Goal: Communication & Community: Answer question/provide support

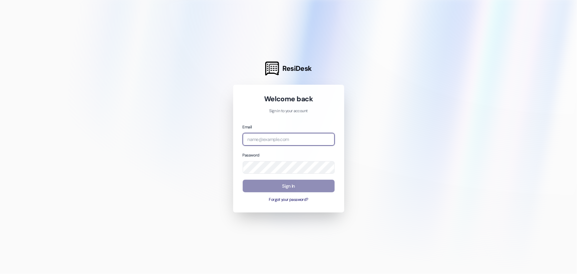
type input "[EMAIL_ADDRESS][DOMAIN_NAME]"
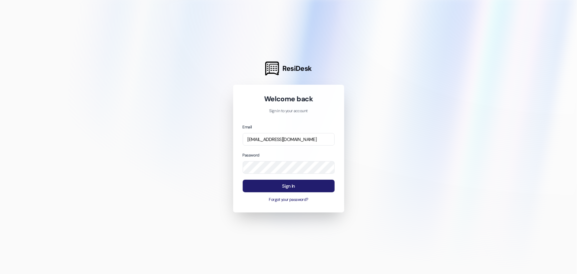
click at [291, 184] on button "Sign In" at bounding box center [289, 186] width 92 height 13
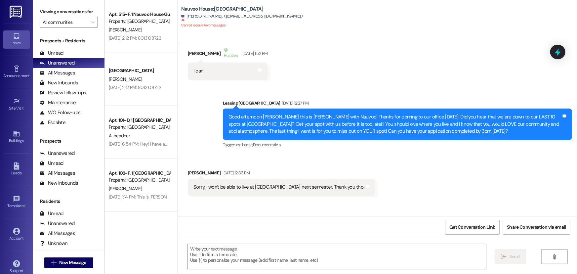
scroll to position [180, 0]
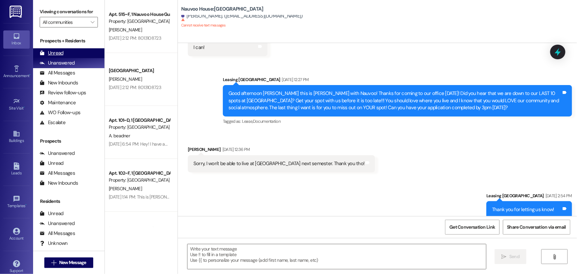
click at [60, 51] on div "Unread" at bounding box center [52, 53] width 24 height 7
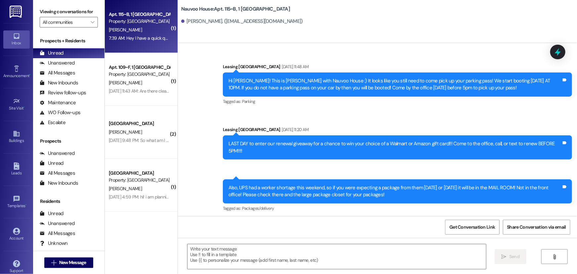
scroll to position [28238, 0]
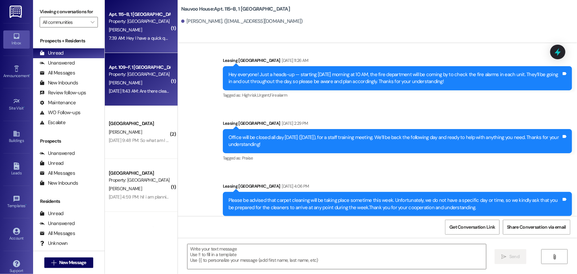
click at [126, 87] on div "[DATE] 11:43 AM: Are there cleaning checks in the summer?? [DATE] 11:43 AM: Are…" at bounding box center [139, 91] width 63 height 8
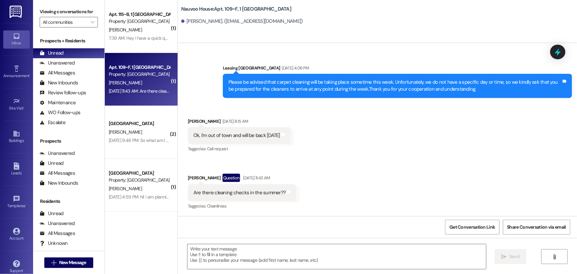
scroll to position [739, 0]
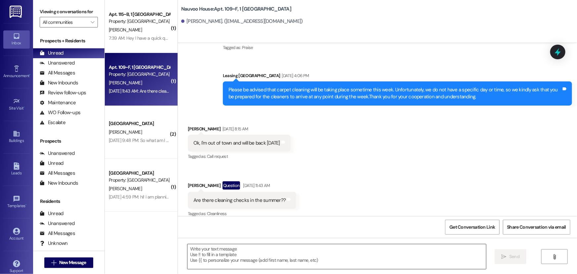
click at [245, 261] on textarea at bounding box center [337, 256] width 299 height 25
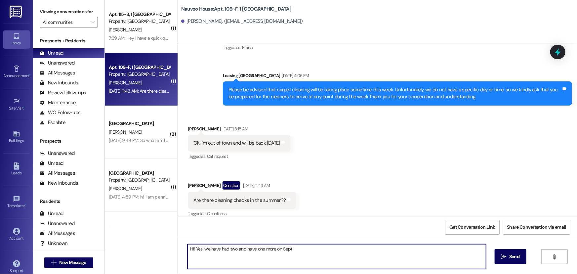
type textarea "Hi! Yes, we have had two and have one more on [DATE]"
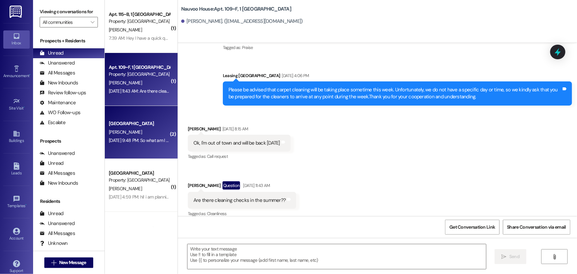
click at [133, 136] on div "[PERSON_NAME]" at bounding box center [139, 132] width 63 height 8
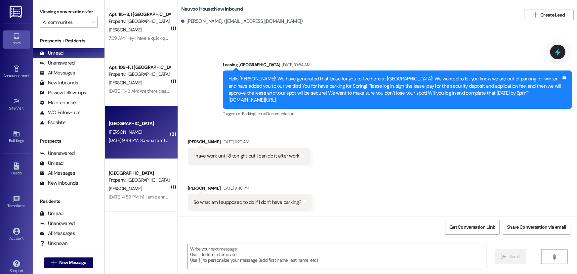
scroll to position [156, 0]
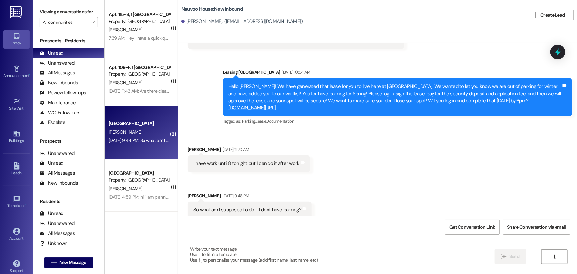
click at [201, 266] on textarea at bounding box center [337, 256] width 299 height 25
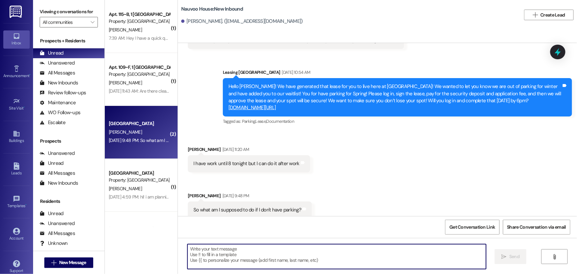
click at [209, 251] on textarea at bounding box center [337, 256] width 299 height 25
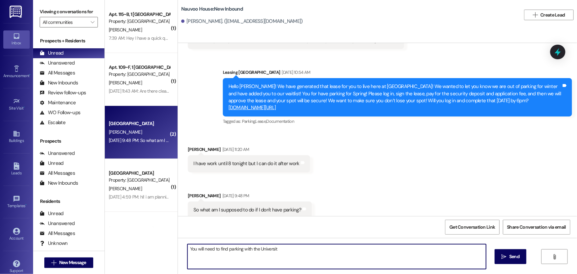
type textarea "You will need to find parking with the University"
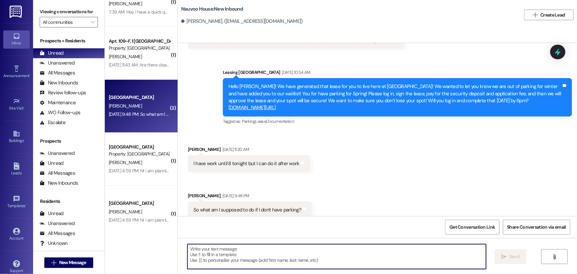
scroll to position [60, 0]
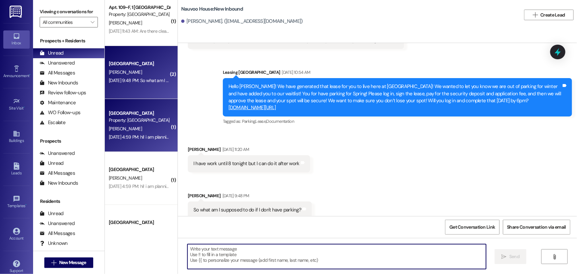
click at [125, 137] on div "[DATE] 4:59 PM: hi! i am planning on attending [PERSON_NAME] in [GEOGRAPHIC_DAT…" at bounding box center [274, 137] width 331 height 6
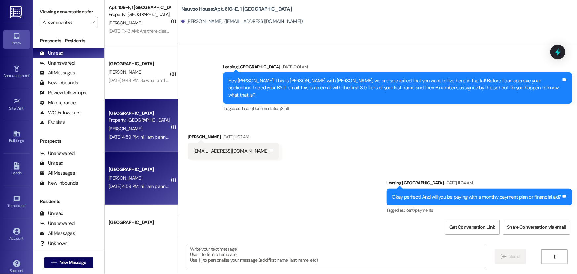
scroll to position [11141, 0]
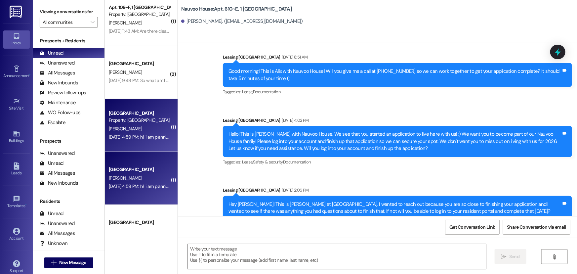
click at [207, 260] on textarea at bounding box center [337, 256] width 299 height 25
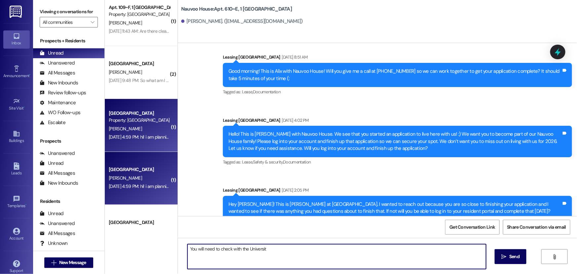
type textarea "You will need to check with the University"
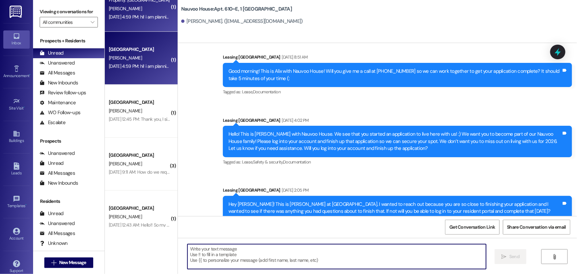
scroll to position [180, 0]
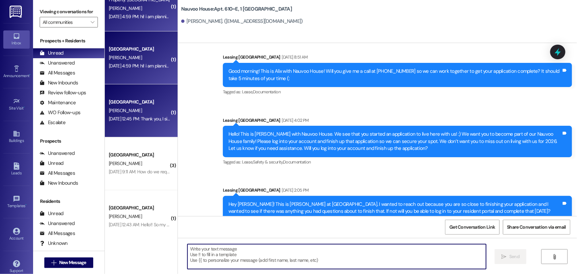
click at [137, 119] on div "[DATE] 12:45 PM: Thank you, I signed the lease but I don't see anywhere to pay.…" at bounding box center [202, 119] width 187 height 6
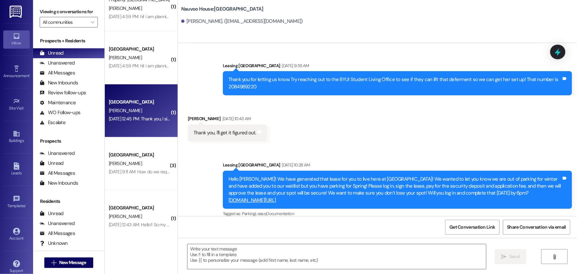
scroll to position [154, 0]
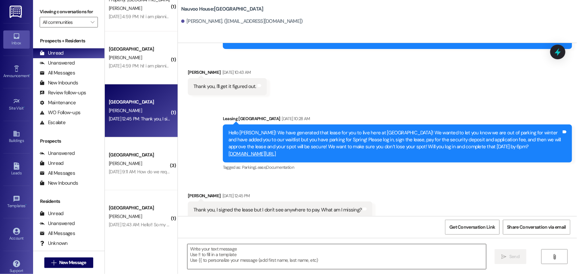
click at [257, 258] on textarea at bounding box center [337, 256] width 299 height 25
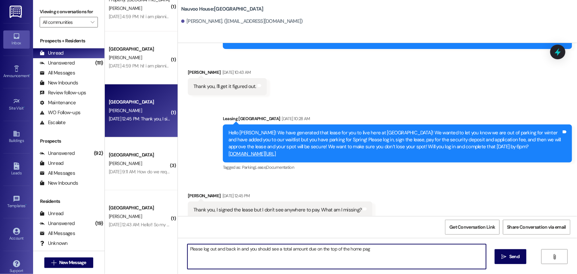
type textarea "Please log out and back in and you should see a total amount due on the top of …"
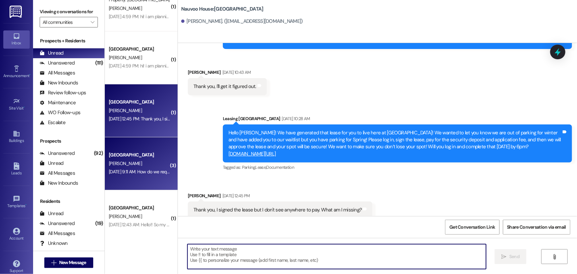
click at [136, 172] on div "[DATE] 9:11 AM: How do we request early move in? What is the cost? [DATE] 9:11 …" at bounding box center [174, 172] width 130 height 6
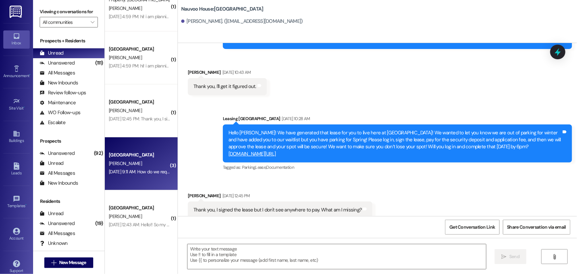
scroll to position [145, 0]
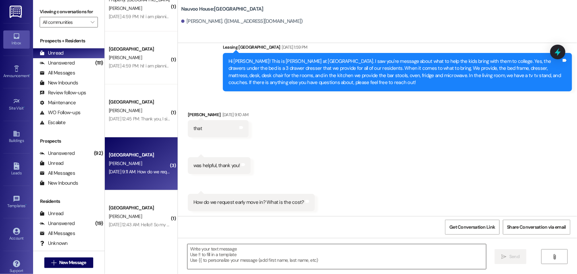
click at [225, 254] on textarea at bounding box center [337, 256] width 299 height 25
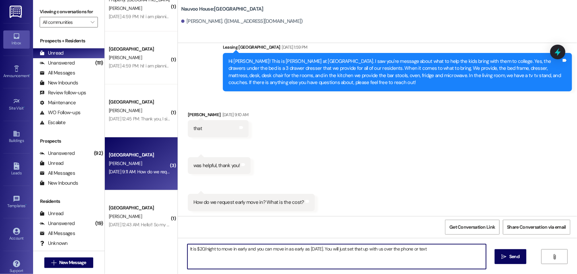
type textarea "It is $20/night to move in early and you can move in as early as [DATE]. You wi…"
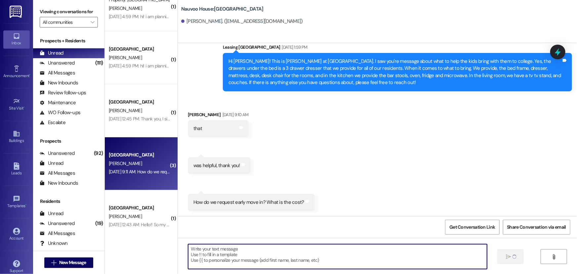
scroll to position [173, 0]
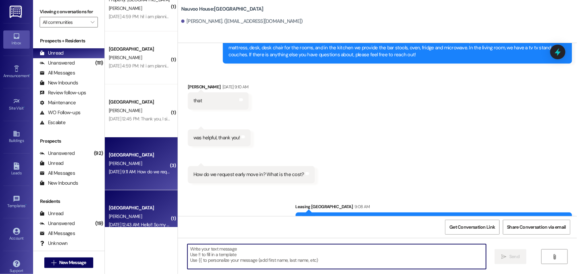
click at [157, 209] on div "[GEOGRAPHIC_DATA]" at bounding box center [139, 207] width 61 height 7
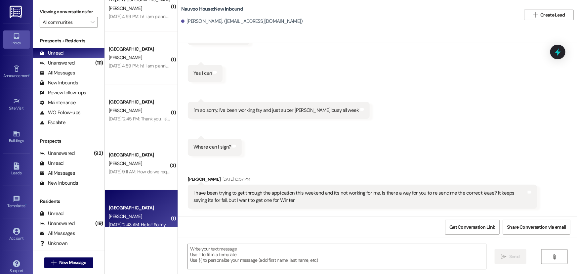
scroll to position [1330, 0]
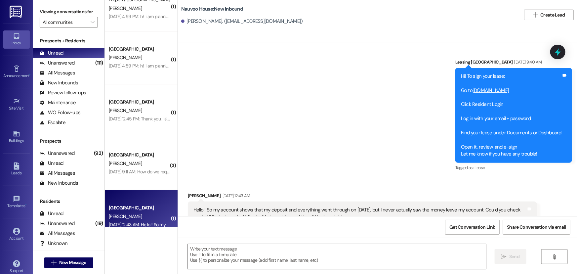
click at [207, 252] on textarea at bounding box center [337, 256] width 299 height 25
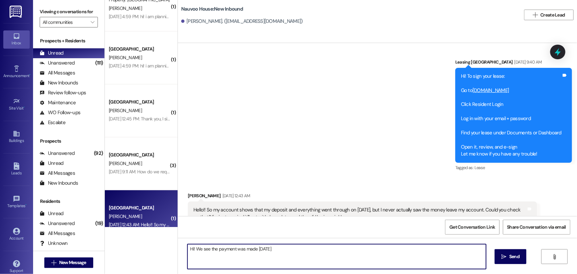
click at [277, 253] on textarea "Hi! We see the payment was made [DATE]" at bounding box center [337, 256] width 299 height 25
type textarea "Hi! We see the payment was made [DATE] 8:52am"
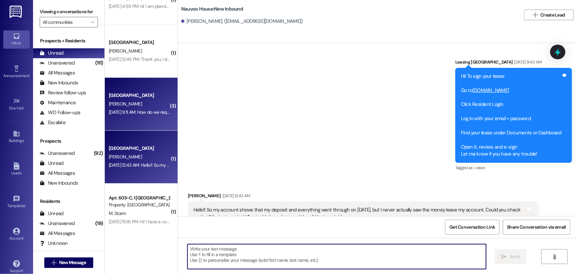
scroll to position [240, 0]
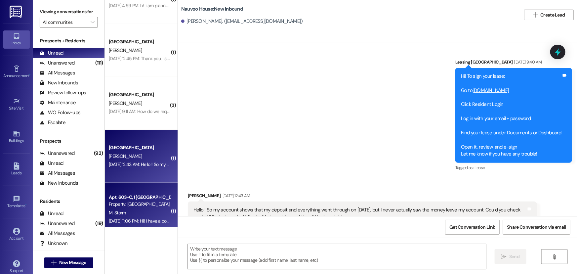
click at [137, 199] on div "Apt. 603~C, 1 [GEOGRAPHIC_DATA]" at bounding box center [139, 197] width 61 height 7
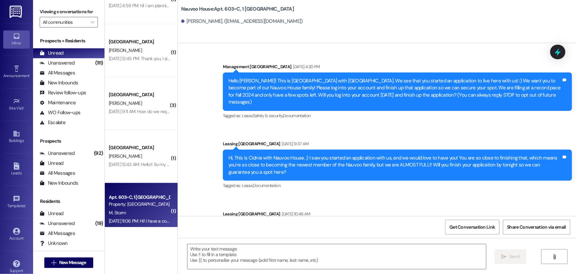
scroll to position [9744, 0]
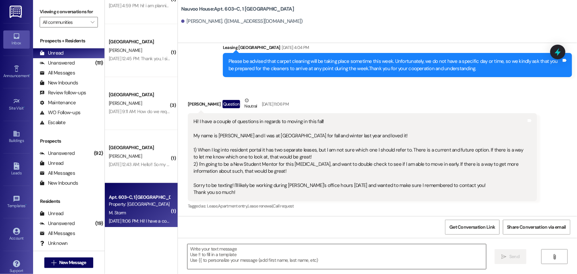
click at [235, 253] on textarea at bounding box center [337, 256] width 299 height 25
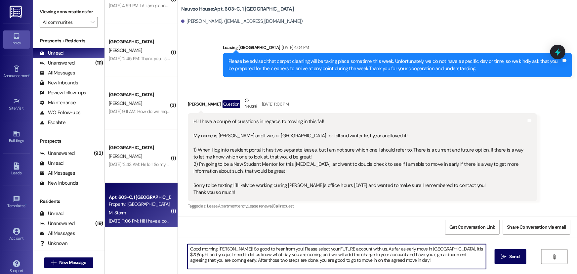
type textarea "Good morning [PERSON_NAME]! So good to hear from you! Please select your FUTURE…"
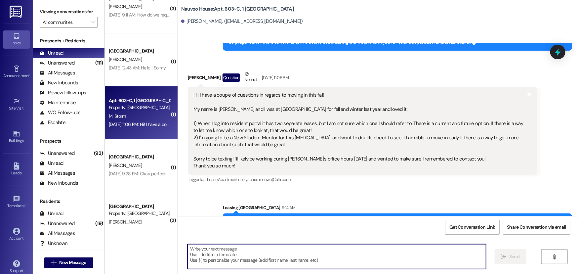
scroll to position [361, 0]
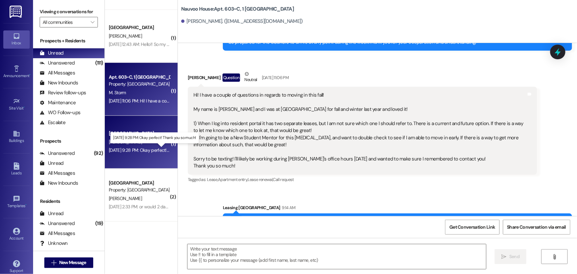
click at [135, 147] on div "[DATE] 9:28 PM: Okay perfect! Thank you so much! [DATE] 9:28 PM: Okay perfect! …" at bounding box center [157, 150] width 97 height 6
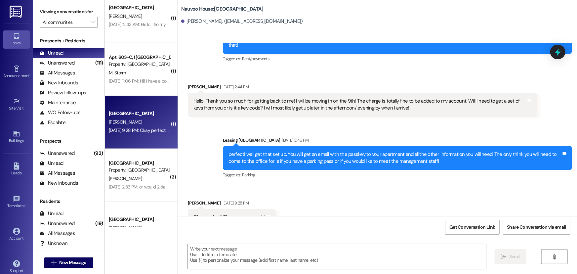
scroll to position [391, 0]
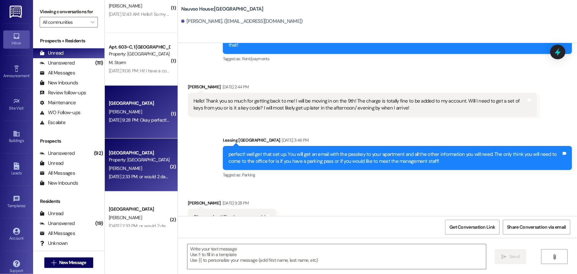
click at [138, 170] on div "[PERSON_NAME]" at bounding box center [139, 168] width 63 height 8
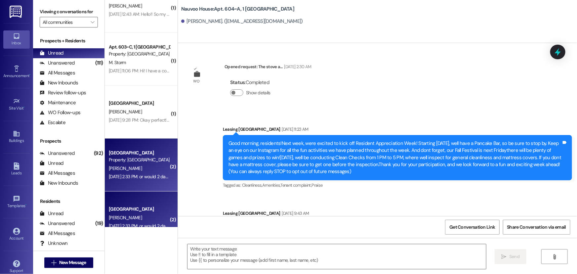
scroll to position [12673, 0]
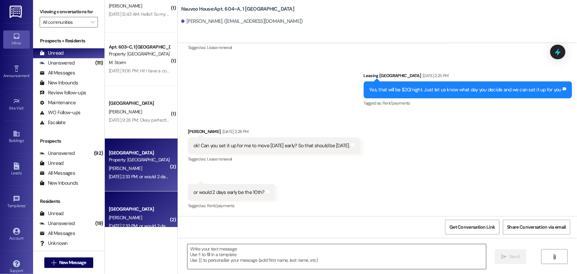
click at [228, 252] on textarea at bounding box center [337, 256] width 299 height 25
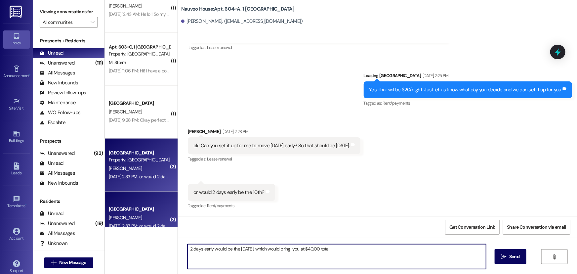
type textarea "2 days early would be the [DATE], which would bring you at $40.00 total"
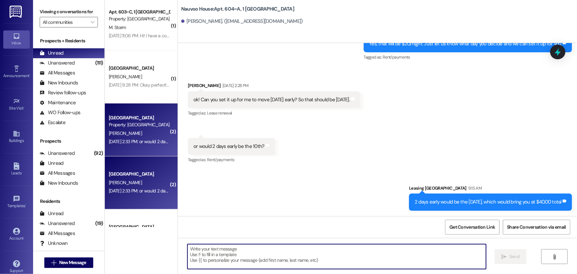
scroll to position [481, 0]
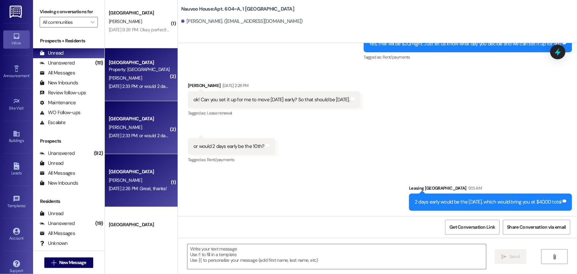
click at [152, 172] on div "[GEOGRAPHIC_DATA]" at bounding box center [139, 171] width 61 height 7
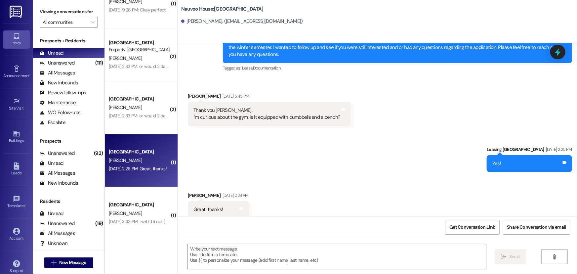
scroll to position [514, 0]
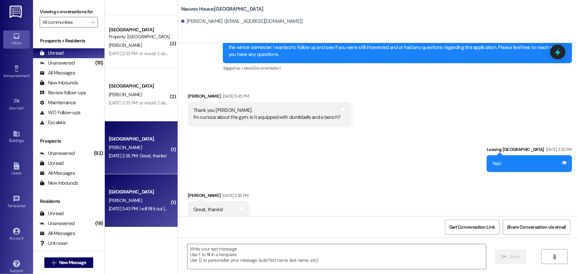
click at [137, 203] on div "[PERSON_NAME]" at bounding box center [139, 200] width 63 height 8
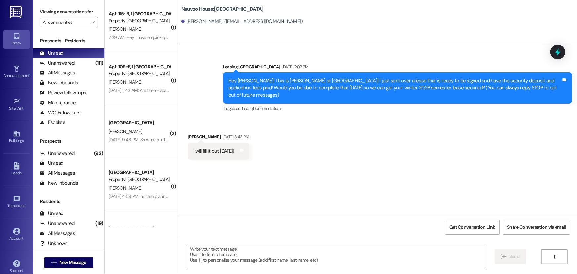
scroll to position [0, 0]
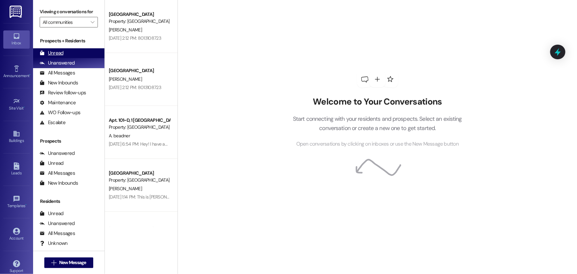
click at [62, 52] on div "Unread" at bounding box center [52, 53] width 24 height 7
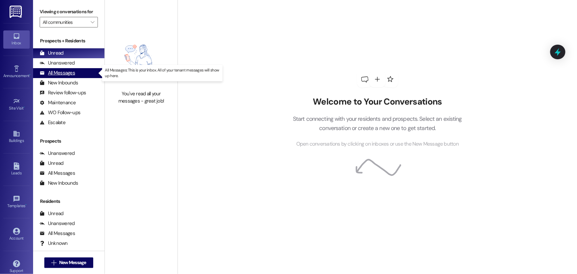
click at [62, 72] on div "All Messages" at bounding box center [57, 72] width 35 height 7
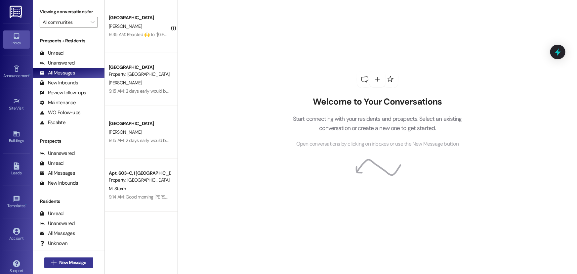
click at [51, 260] on icon "" at bounding box center [53, 262] width 5 height 5
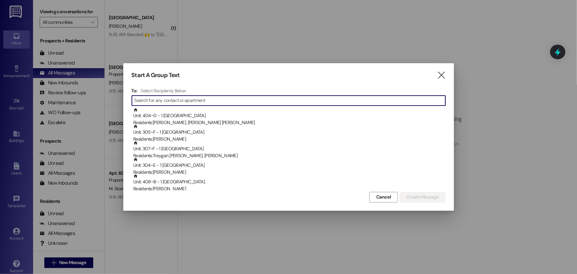
click at [223, 98] on input at bounding box center [290, 100] width 311 height 9
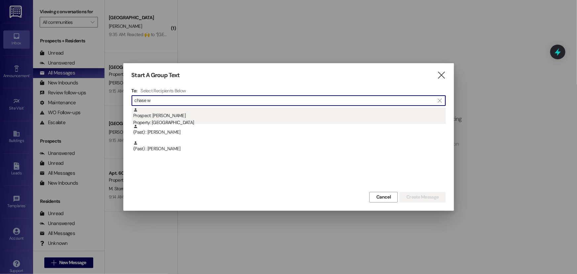
type input "chase w"
click at [200, 110] on div "Prospect: Chase Williams Property: Nauvoo House" at bounding box center [289, 117] width 313 height 19
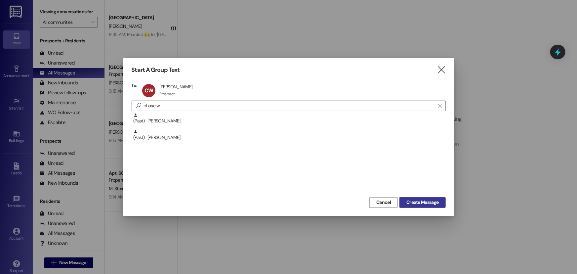
click at [411, 203] on span "Create Message" at bounding box center [423, 202] width 32 height 7
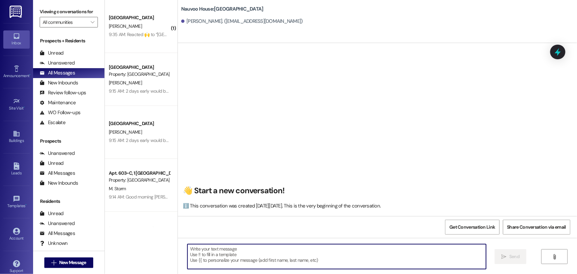
click at [249, 256] on textarea at bounding box center [337, 256] width 299 height 25
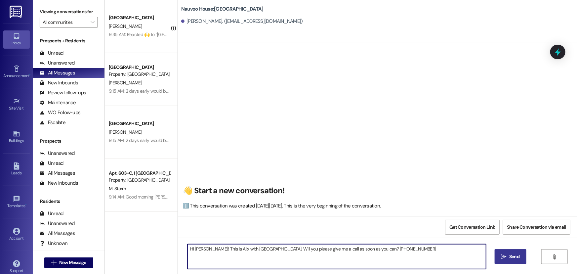
type textarea "Hi Chase! This is Alix with Nauvoo House. Will you please give me a call as soo…"
click at [516, 259] on span "Send" at bounding box center [514, 256] width 10 height 7
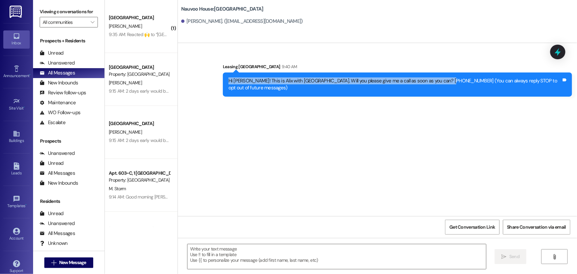
drag, startPoint x: 446, startPoint y: 81, endPoint x: 212, endPoint y: 80, distance: 233.5
click at [212, 80] on div "Sent via SMS Leasing Nauvoo House 9:40 AM Hi Chase! This is Alix with Nauvoo Ho…" at bounding box center [377, 74] width 399 height 53
copy div "Hi Chase! This is Alix with Nauvoo House. Will you please give me a call as soo…"
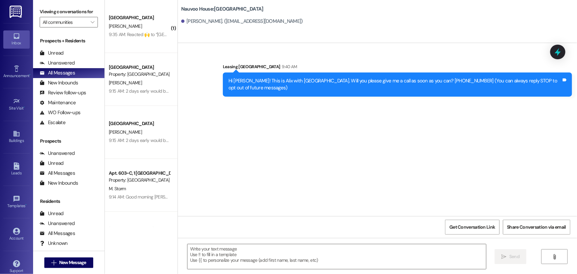
drag, startPoint x: 308, startPoint y: 183, endPoint x: 302, endPoint y: 183, distance: 5.6
click at [308, 183] on div "Sent via SMS Leasing Nauvoo House 9:40 AM Hi Chase! This is Alix with Nauvoo Ho…" at bounding box center [377, 129] width 399 height 173
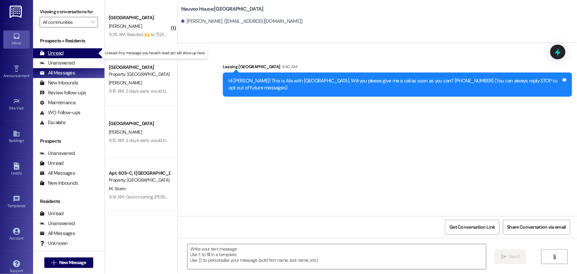
click at [78, 54] on div "Unread (0)" at bounding box center [68, 53] width 71 height 10
